Goal: Navigation & Orientation: Find specific page/section

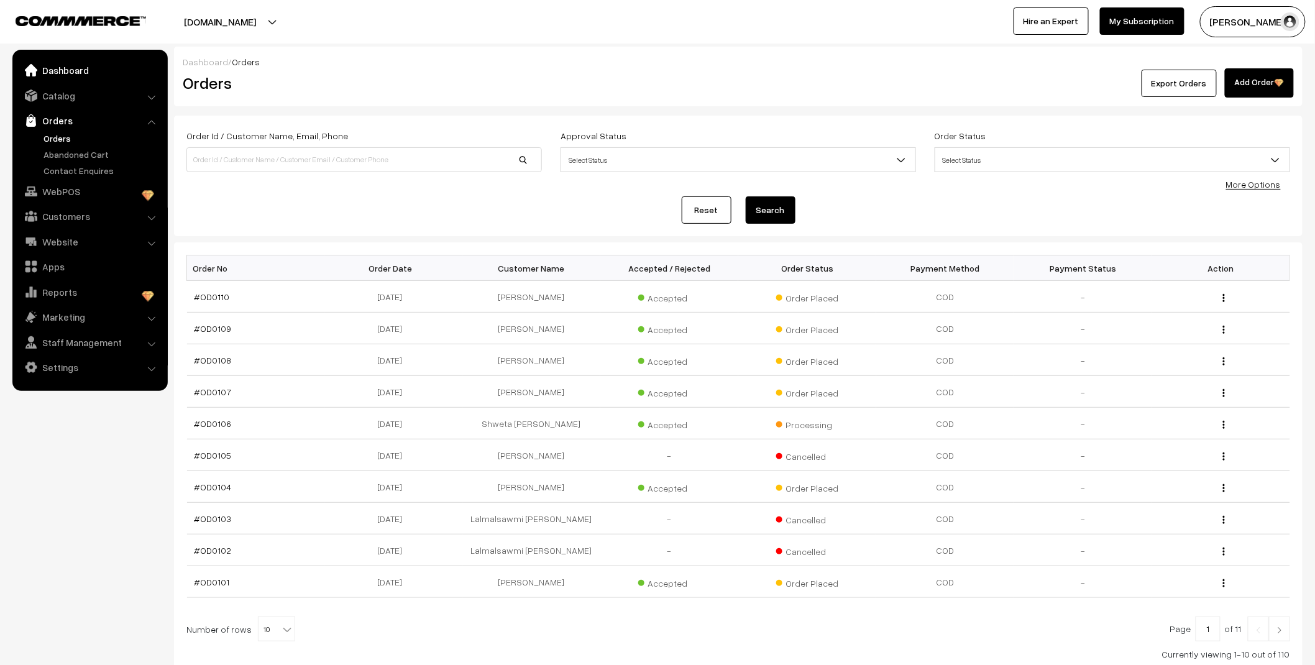
click at [66, 65] on link "Dashboard" at bounding box center [90, 70] width 148 height 22
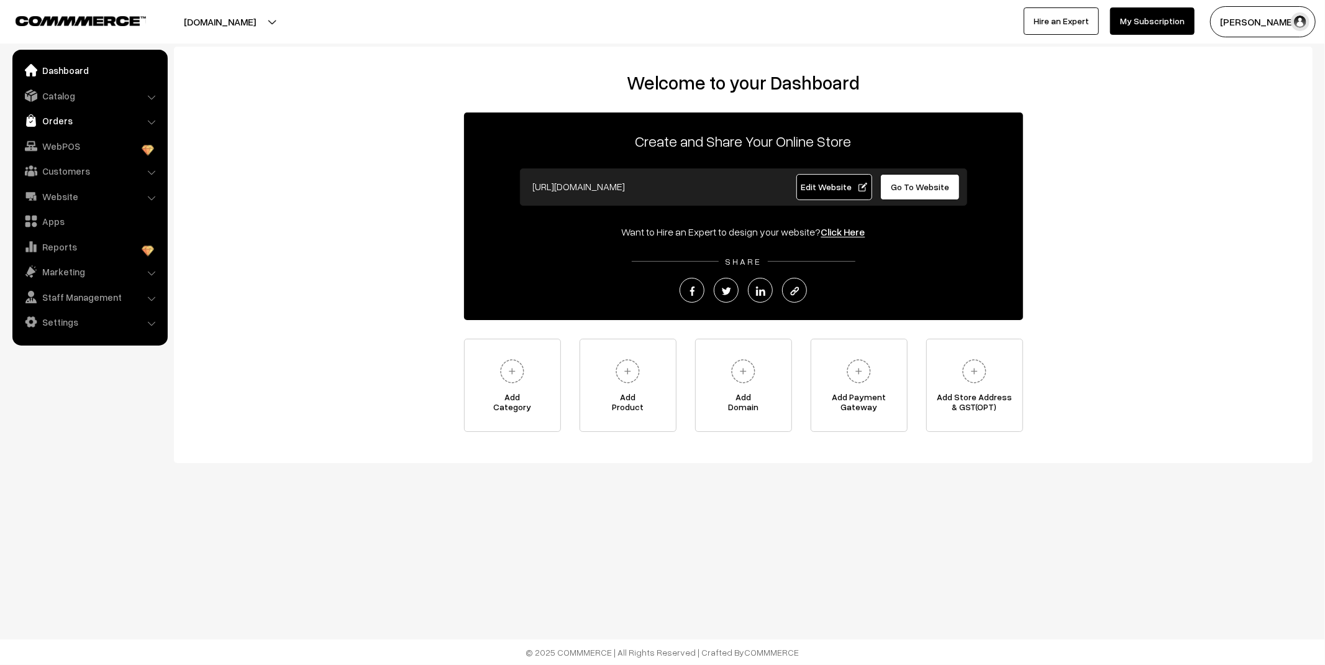
click at [58, 119] on link "Orders" at bounding box center [90, 120] width 148 height 22
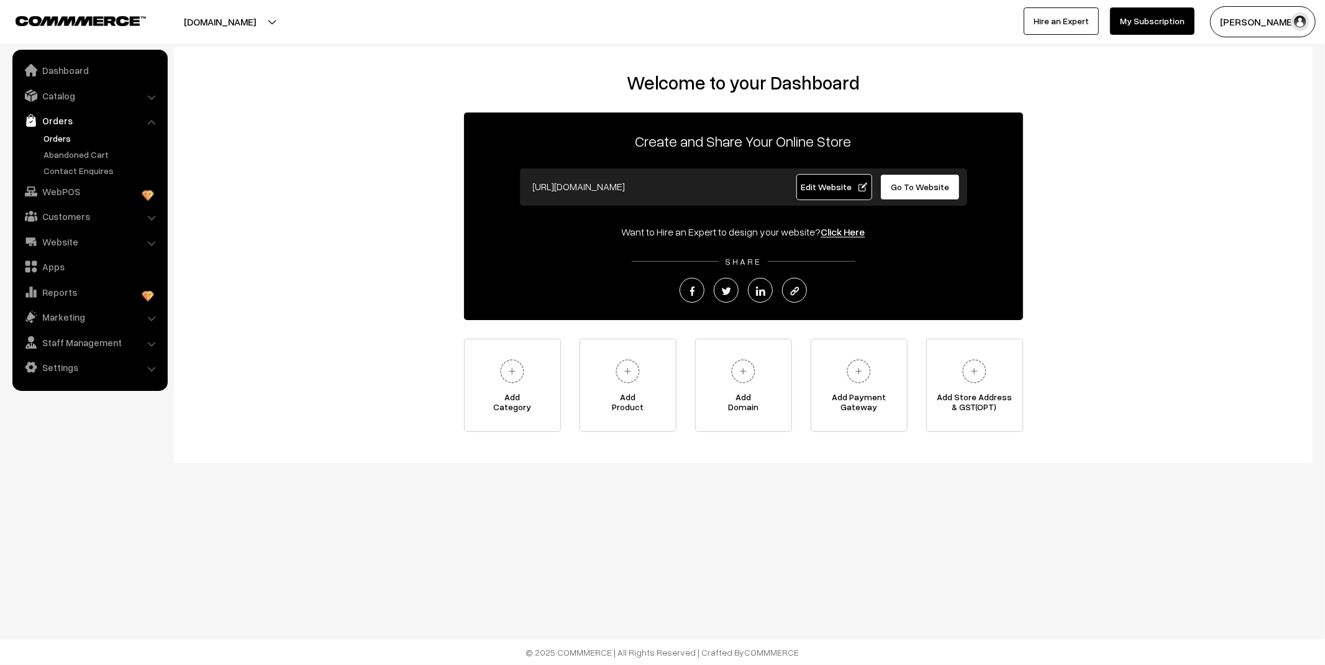
click at [61, 139] on link "Orders" at bounding box center [101, 138] width 123 height 13
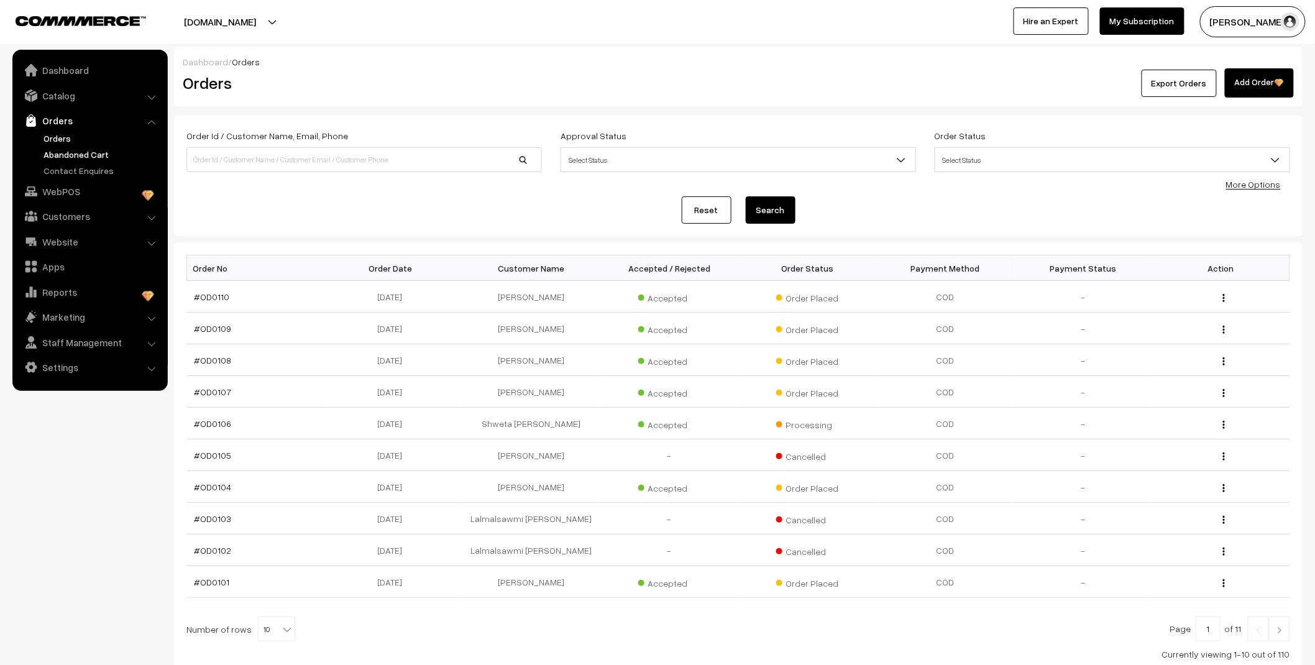
click at [71, 150] on link "Abandoned Cart" at bounding box center [101, 154] width 123 height 13
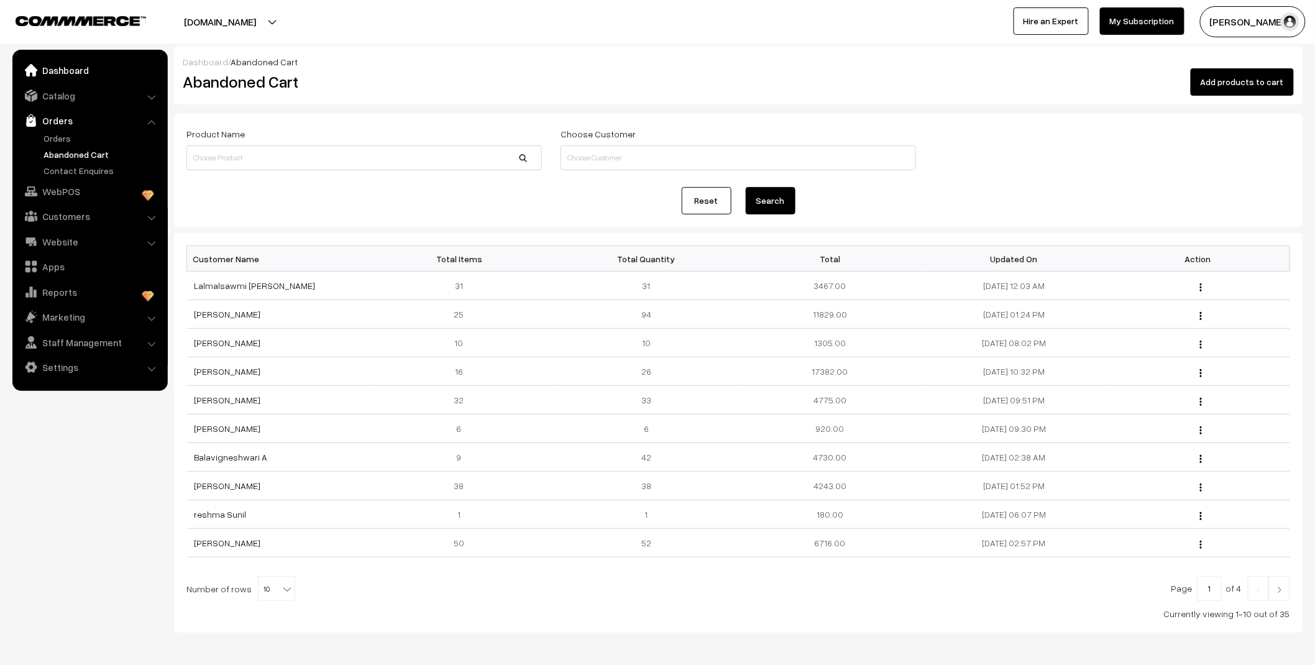
click at [65, 61] on link "Dashboard" at bounding box center [90, 70] width 148 height 22
